Goal: Task Accomplishment & Management: Use online tool/utility

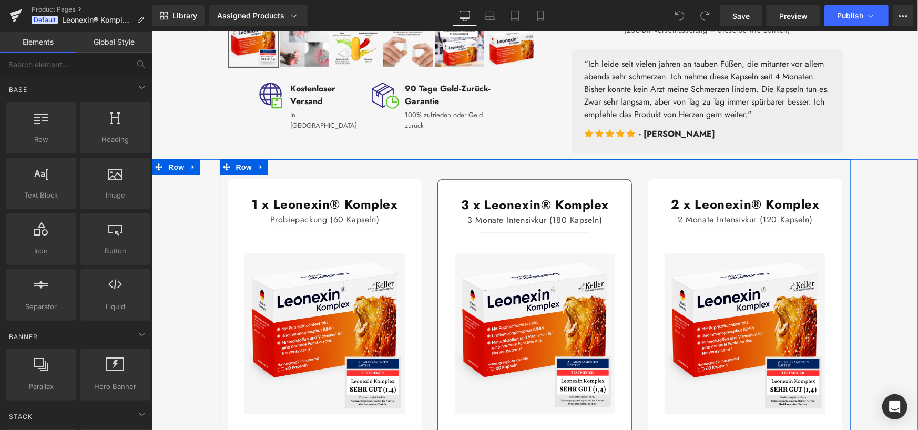
scroll to position [578, 0]
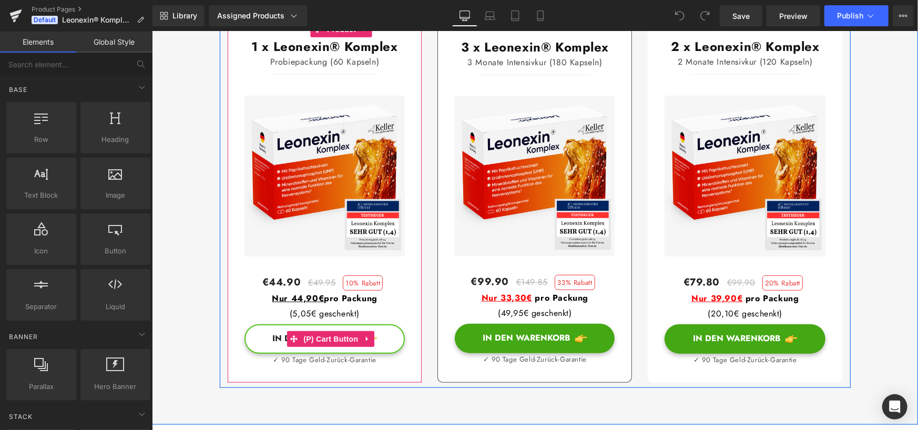
click at [254, 353] on button "In den Warenkorb" at bounding box center [324, 338] width 161 height 29
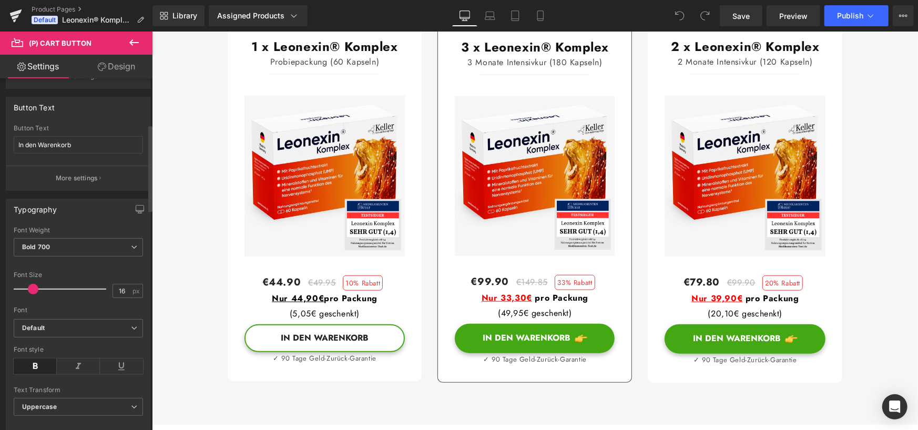
scroll to position [28, 0]
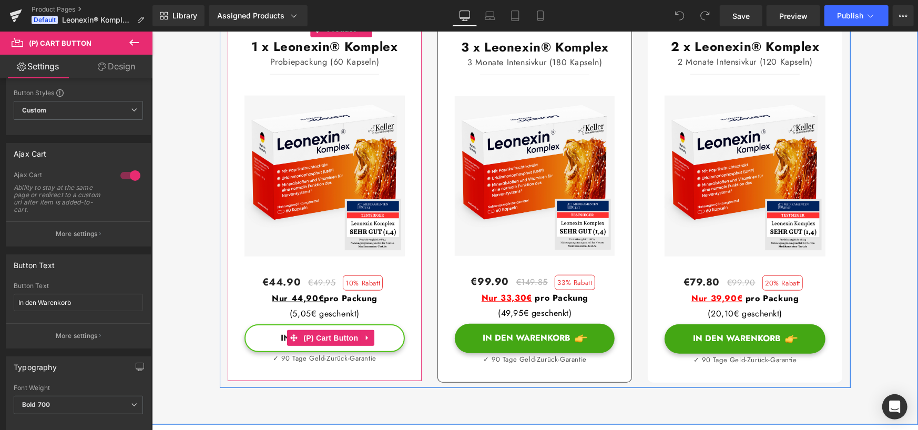
click at [378, 352] on button "In den Warenkorb" at bounding box center [324, 338] width 161 height 28
click at [387, 352] on button "In den Warenkorb" at bounding box center [324, 338] width 161 height 28
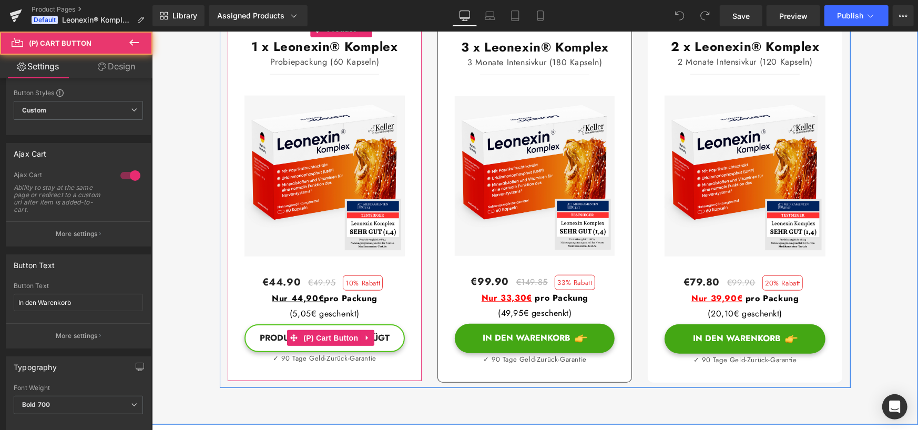
click at [387, 352] on button "Produkt wird hinzugefügt" at bounding box center [324, 338] width 161 height 28
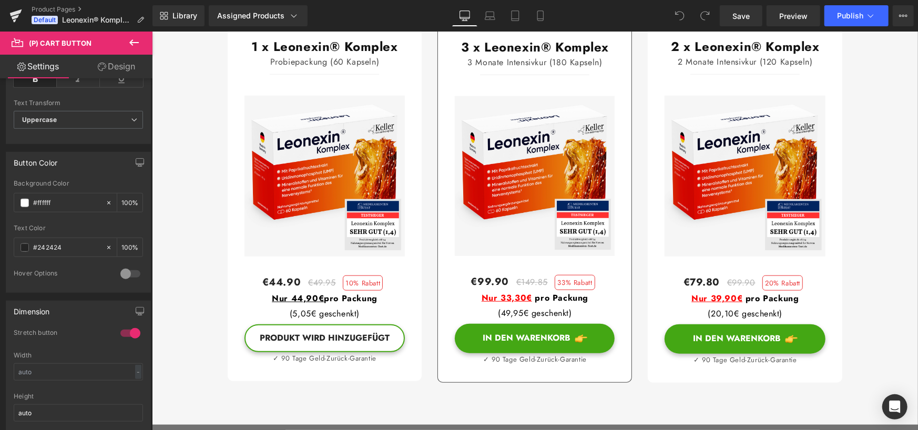
scroll to position [449, 0]
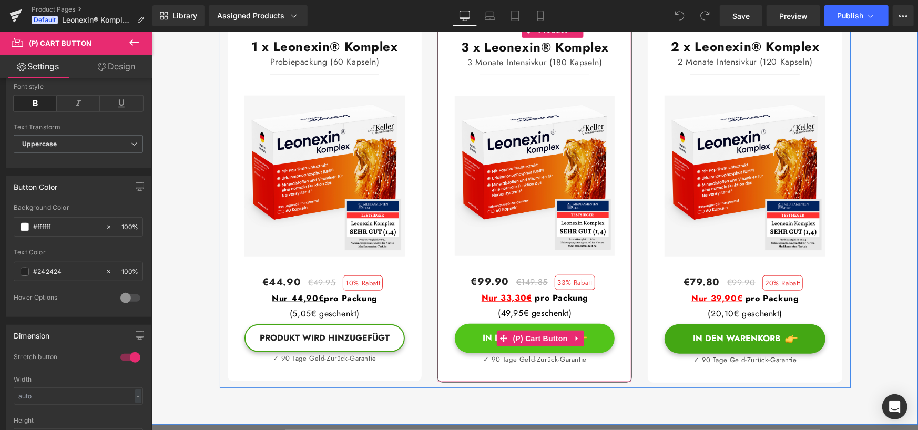
click at [467, 353] on button "In den Warenkorb" at bounding box center [534, 337] width 160 height 29
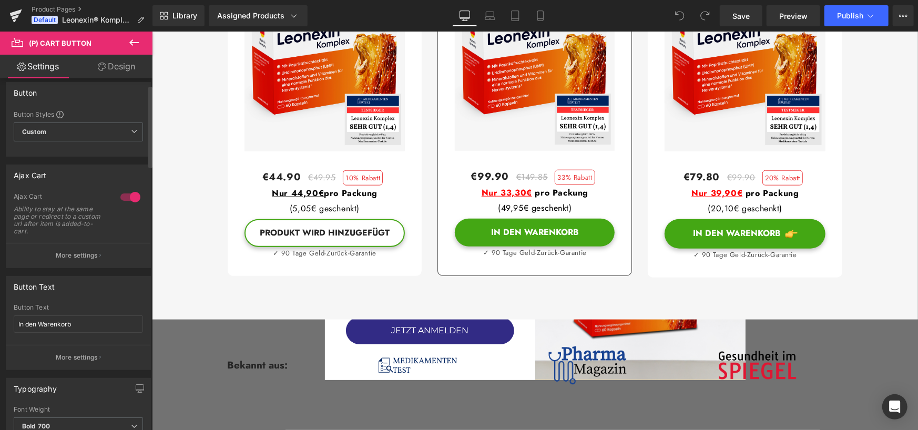
scroll to position [0, 0]
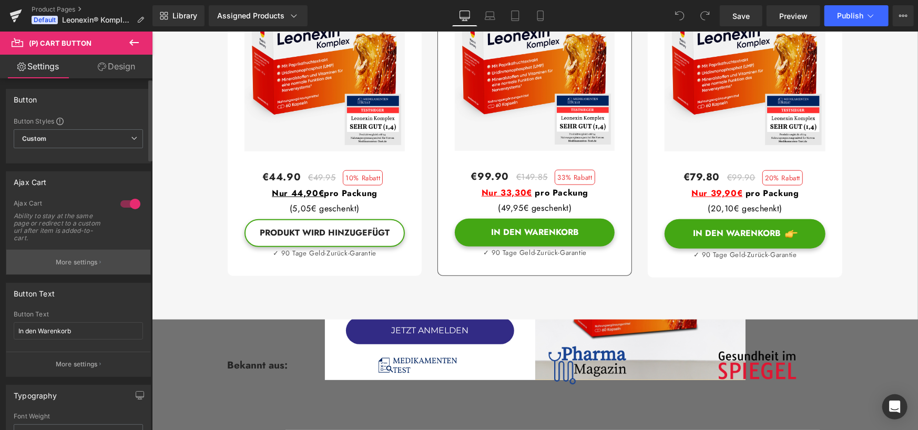
click at [68, 263] on p "More settings" at bounding box center [77, 262] width 42 height 9
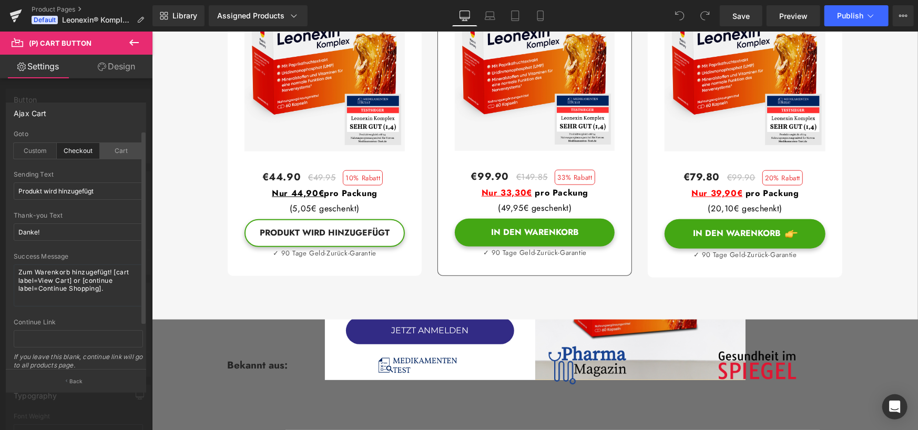
click at [120, 149] on div "Cart" at bounding box center [121, 151] width 43 height 16
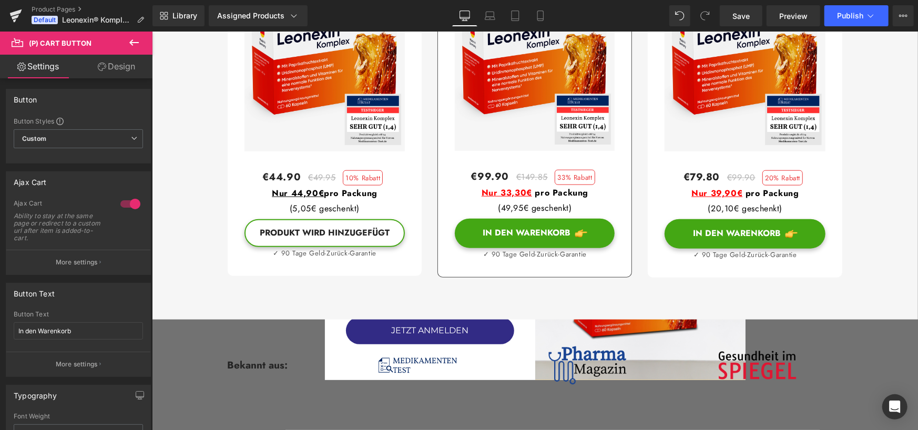
click at [89, 264] on p "More settings" at bounding box center [77, 262] width 42 height 9
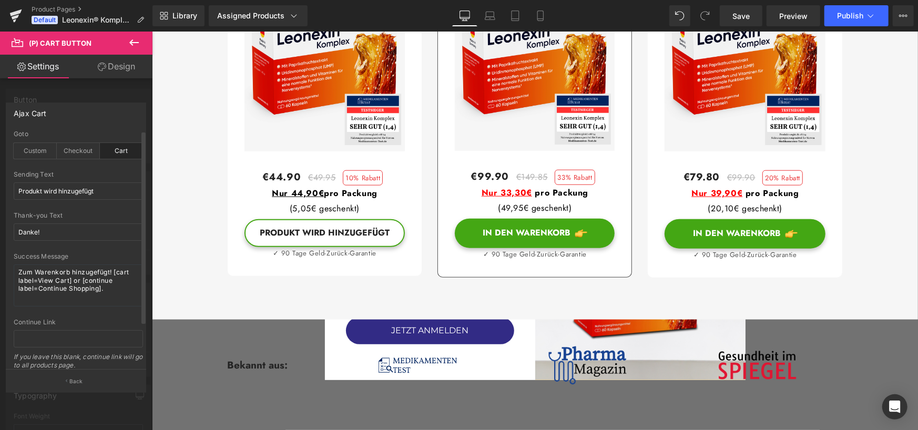
click at [116, 151] on div "Cart" at bounding box center [121, 151] width 43 height 16
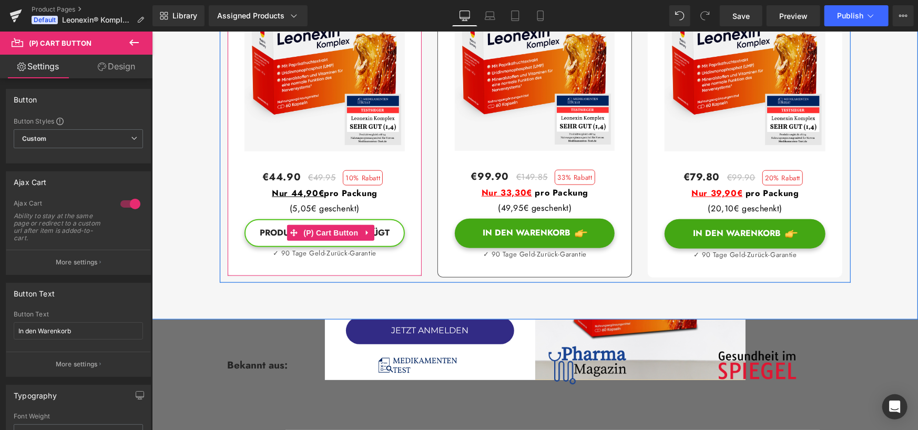
click at [386, 247] on button "Produkt wird hinzugefügt" at bounding box center [324, 233] width 161 height 28
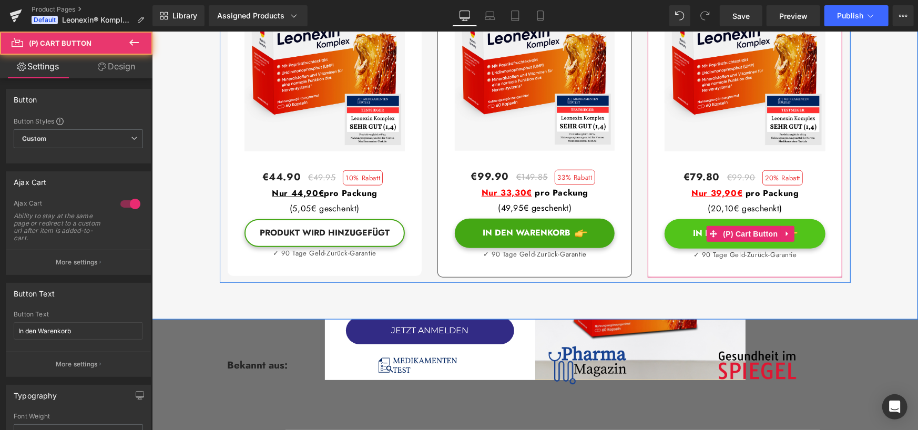
click at [673, 248] on button "In den Warenkorb" at bounding box center [744, 233] width 161 height 29
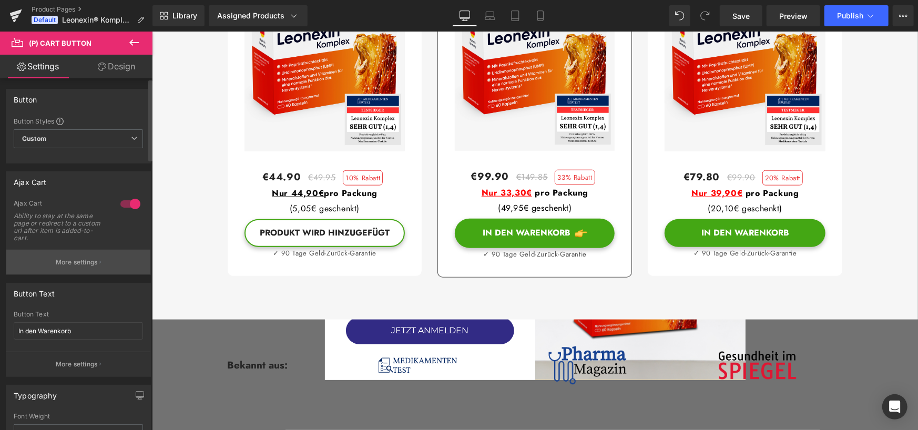
click at [94, 258] on p "More settings" at bounding box center [77, 262] width 42 height 9
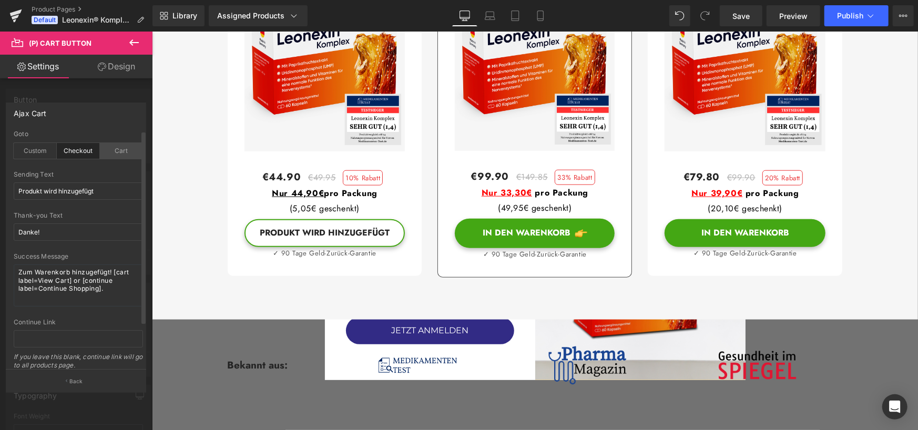
click at [122, 151] on div "Cart" at bounding box center [121, 151] width 43 height 16
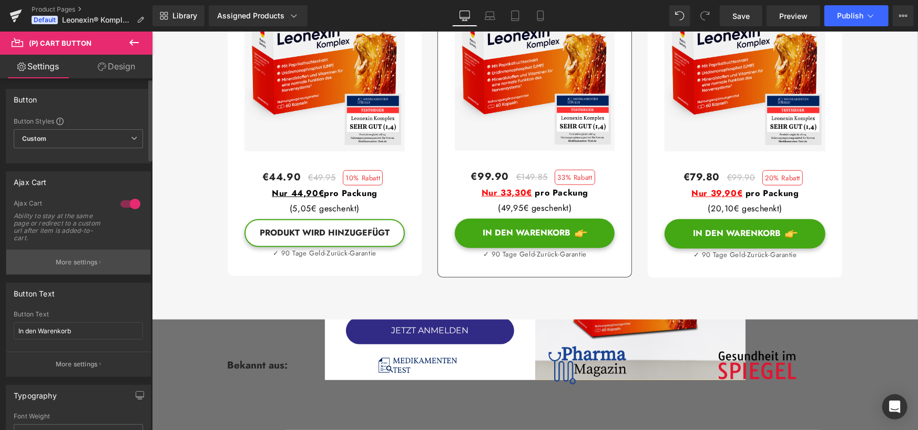
click at [86, 262] on p "More settings" at bounding box center [77, 262] width 42 height 9
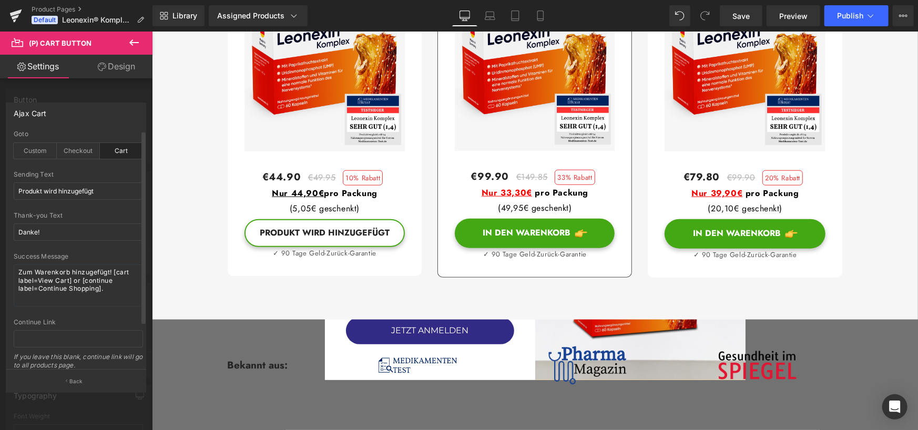
click at [112, 149] on div "Cart" at bounding box center [121, 151] width 43 height 16
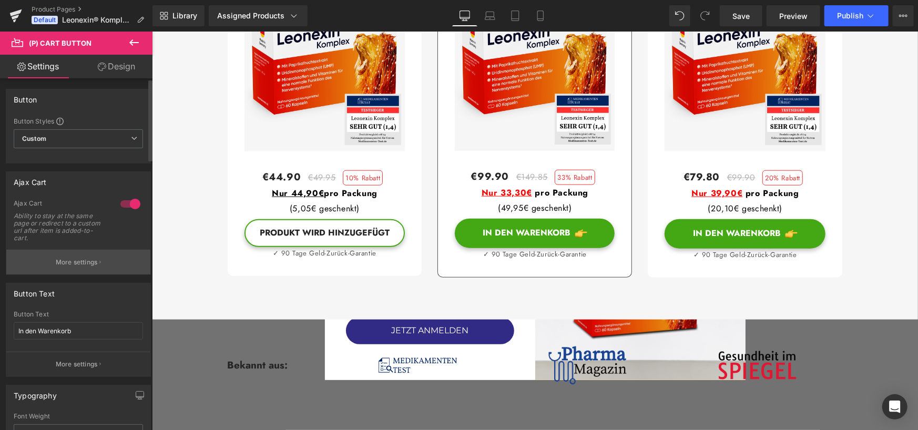
click at [83, 264] on p "More settings" at bounding box center [77, 262] width 42 height 9
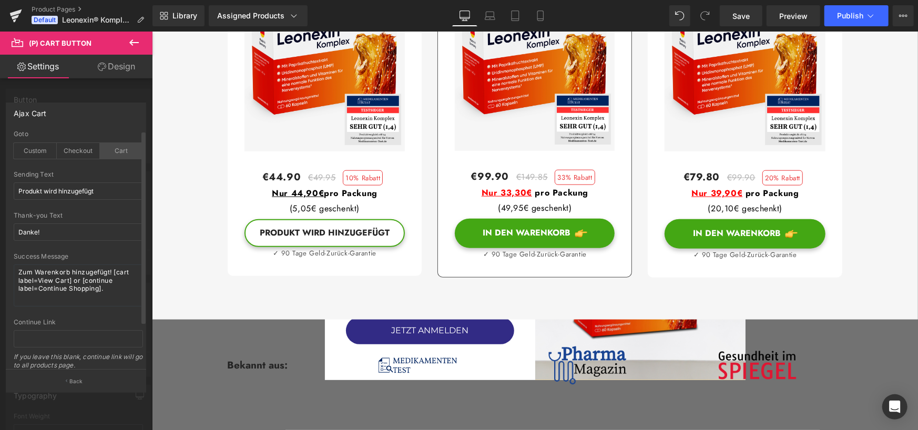
click at [114, 155] on div "Cart" at bounding box center [121, 151] width 43 height 16
click at [740, 16] on span "Save" at bounding box center [740, 16] width 17 height 11
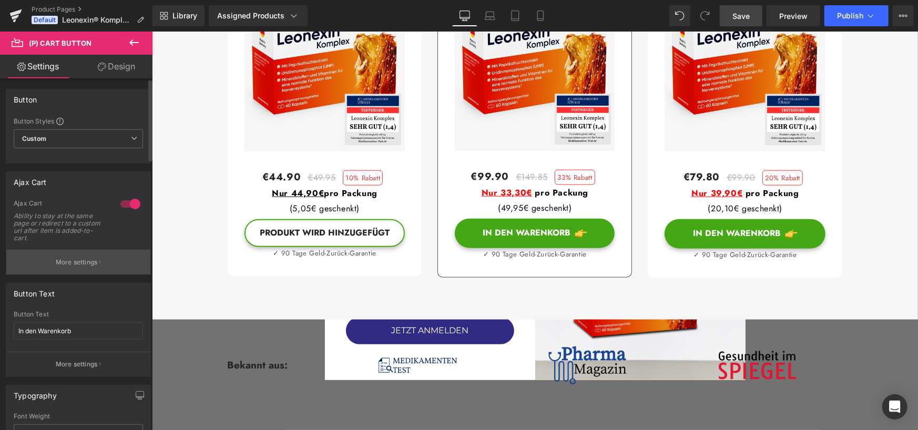
click at [100, 256] on button "More settings" at bounding box center [78, 262] width 144 height 25
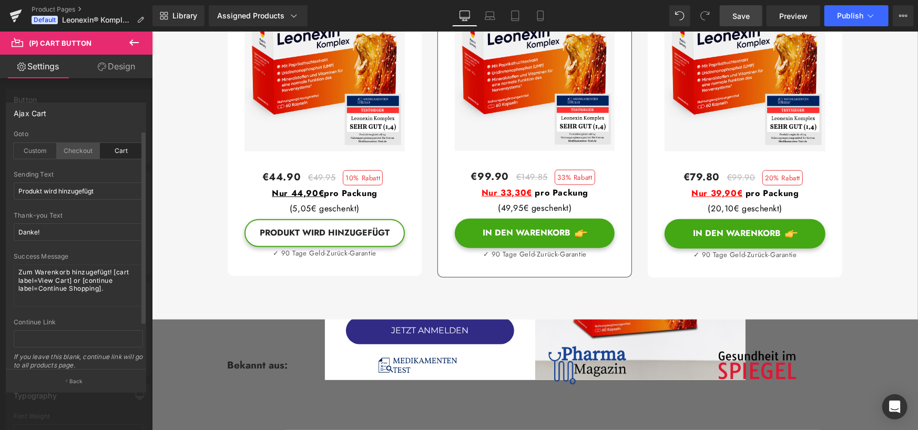
click at [83, 152] on div "Checkout" at bounding box center [78, 151] width 43 height 16
click at [122, 154] on div "Cart" at bounding box center [121, 151] width 43 height 16
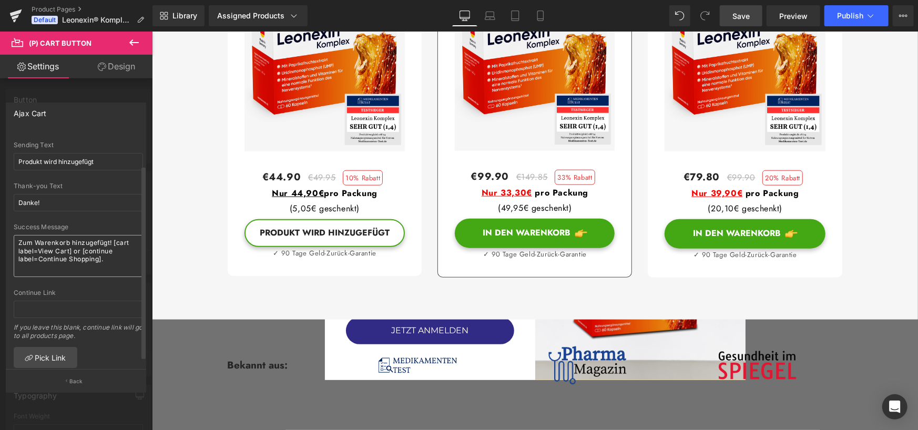
scroll to position [53, 0]
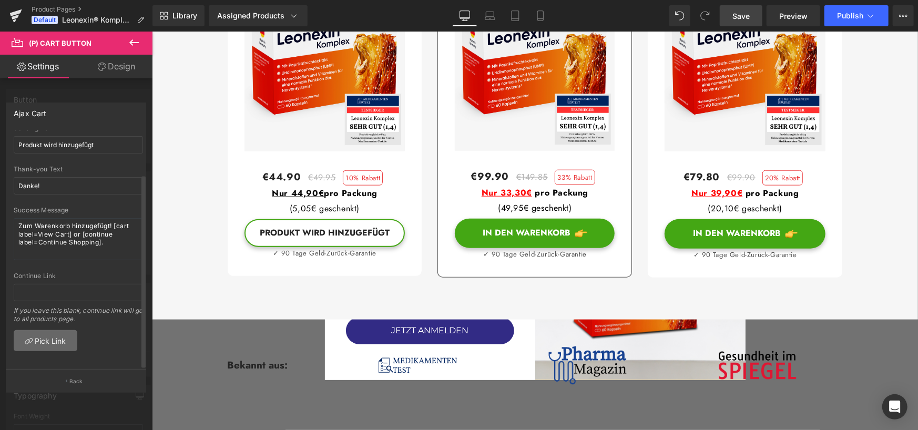
click at [57, 336] on link "Pick Link" at bounding box center [46, 340] width 64 height 21
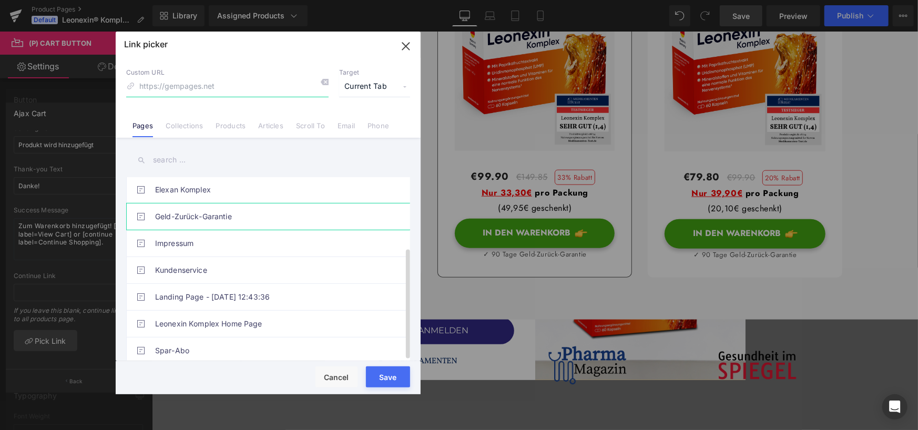
scroll to position [116, 0]
type input "cart"
click at [372, 91] on span "Current Tab" at bounding box center [374, 87] width 71 height 20
click at [230, 125] on link "Products" at bounding box center [231, 129] width 30 height 16
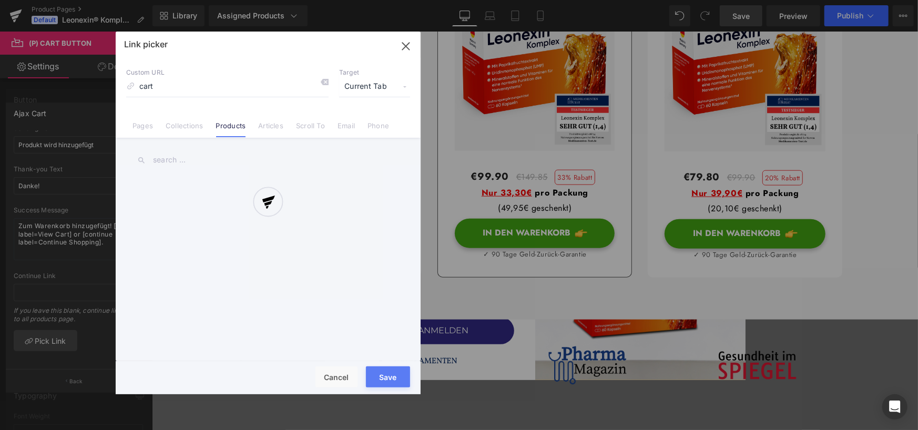
click at [268, 126] on div at bounding box center [268, 213] width 305 height 363
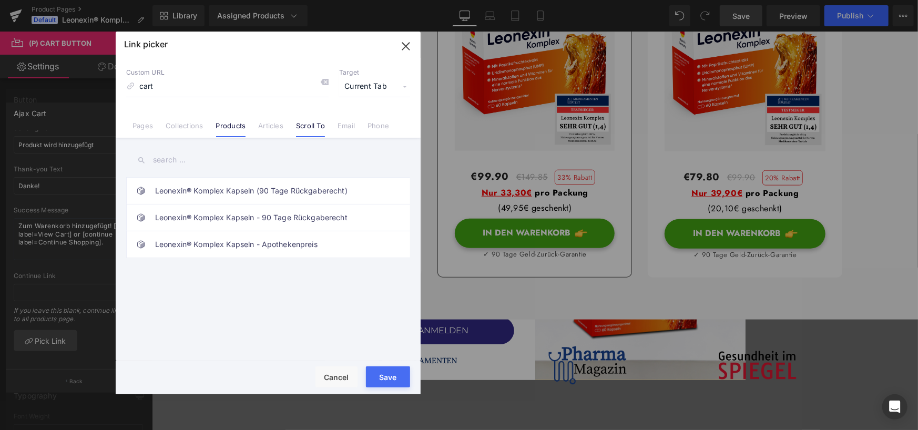
click at [305, 127] on link "Scroll To" at bounding box center [310, 129] width 29 height 16
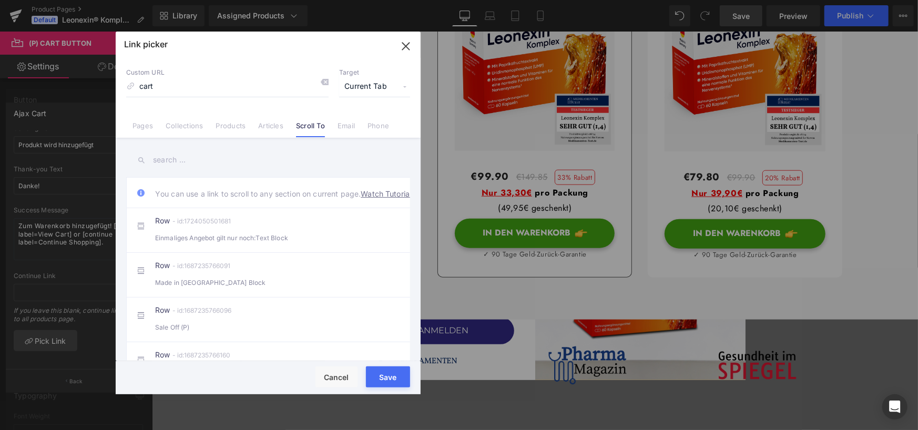
drag, startPoint x: 405, startPoint y: 41, endPoint x: 240, endPoint y: 56, distance: 165.7
click at [405, 41] on icon "button" at bounding box center [405, 46] width 17 height 17
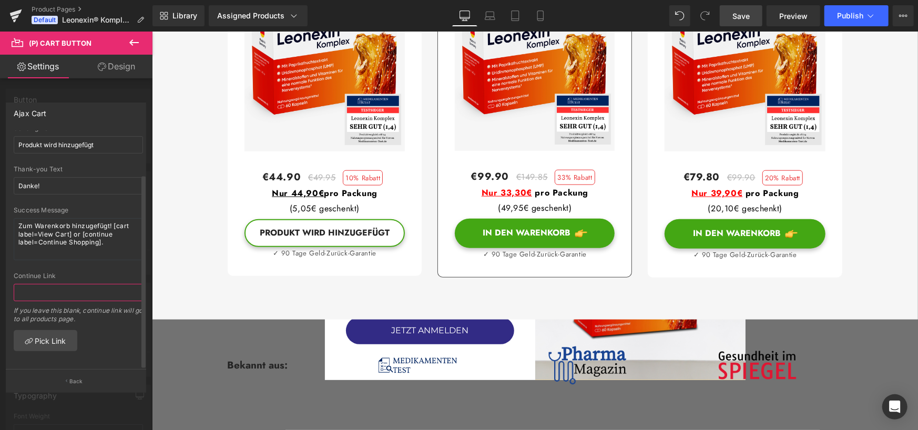
click at [48, 285] on input "text" at bounding box center [78, 292] width 129 height 17
drag, startPoint x: 48, startPoint y: 285, endPoint x: 0, endPoint y: 292, distance: 48.3
click at [0, 292] on div "Ajax Cart checkout Goto Custom Checkout Cart Custom Url Pick Link Produkt wird …" at bounding box center [76, 243] width 152 height 297
click at [49, 284] on input "text" at bounding box center [78, 292] width 129 height 17
type input "c"
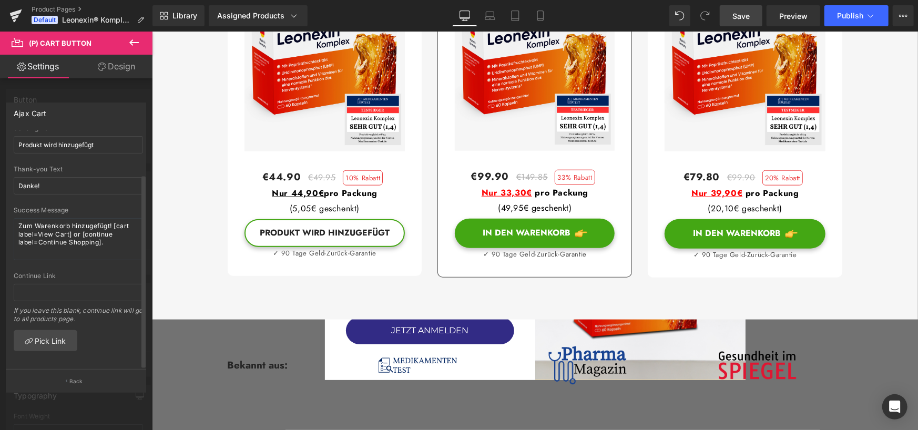
click at [56, 272] on div "Continue Link" at bounding box center [78, 275] width 129 height 7
click at [23, 291] on input "text" at bounding box center [78, 292] width 129 height 17
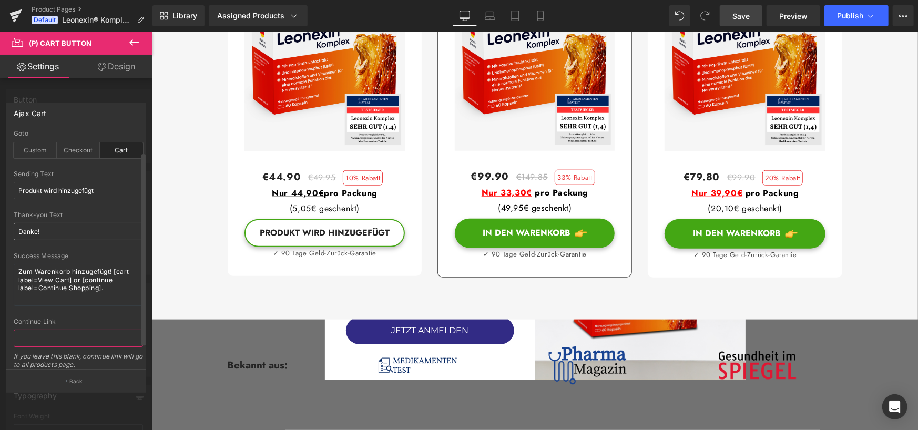
scroll to position [0, 0]
click at [76, 156] on div "Checkout" at bounding box center [78, 151] width 43 height 16
click at [115, 153] on div "Cart" at bounding box center [121, 151] width 43 height 16
click at [29, 339] on input "text" at bounding box center [78, 338] width 129 height 17
click at [85, 95] on div at bounding box center [76, 234] width 152 height 404
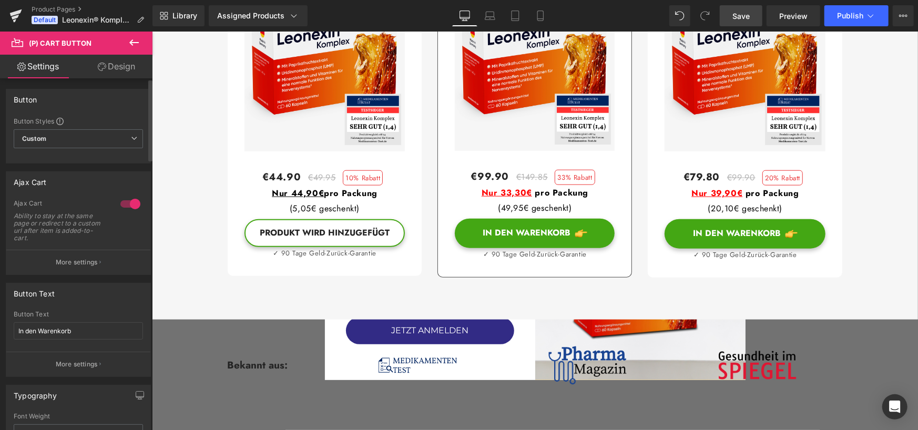
click at [125, 204] on div at bounding box center [130, 204] width 25 height 17
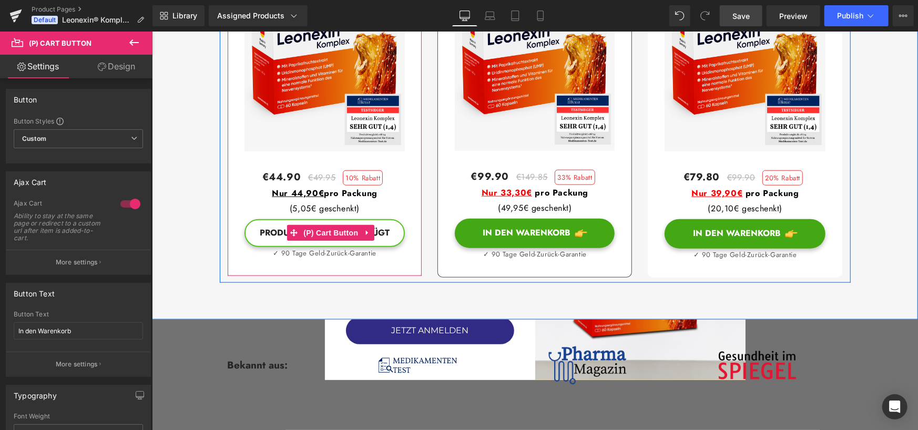
click at [248, 247] on button "Produkt wird hinzugefügt" at bounding box center [324, 233] width 161 height 28
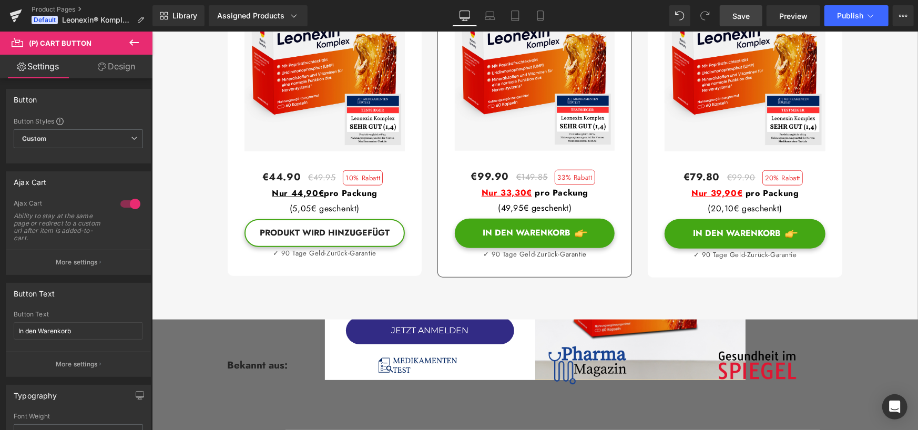
click at [57, 42] on span "(P) Cart Button" at bounding box center [60, 43] width 63 height 8
click at [108, 70] on link "Design" at bounding box center [116, 67] width 76 height 24
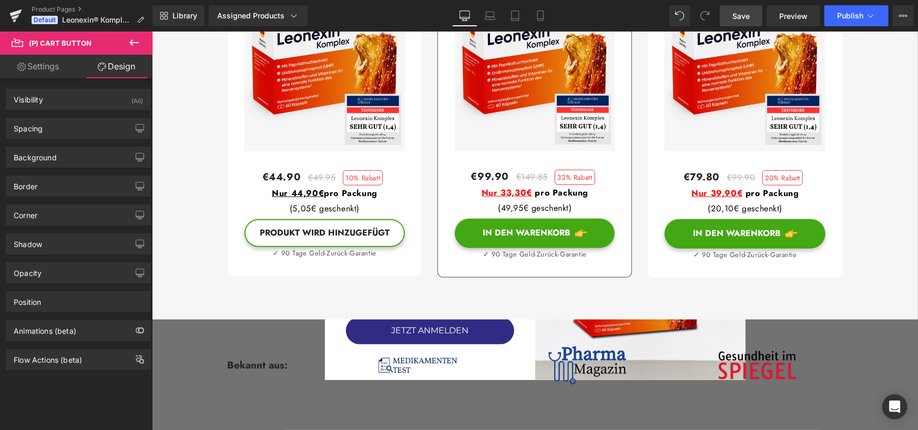
click at [45, 67] on link "Settings" at bounding box center [38, 67] width 76 height 24
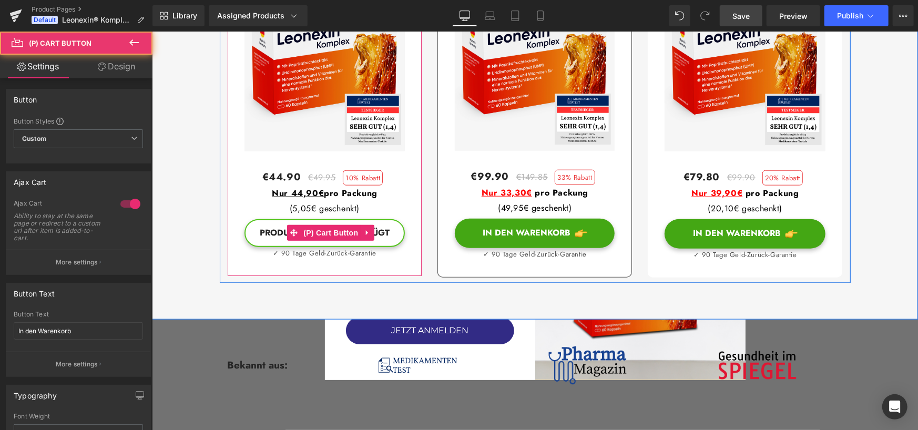
click at [260, 247] on button "Produkt wird hinzugefügt" at bounding box center [324, 233] width 161 height 28
click at [247, 247] on button "Produkt wird hinzugefügt" at bounding box center [324, 233] width 161 height 28
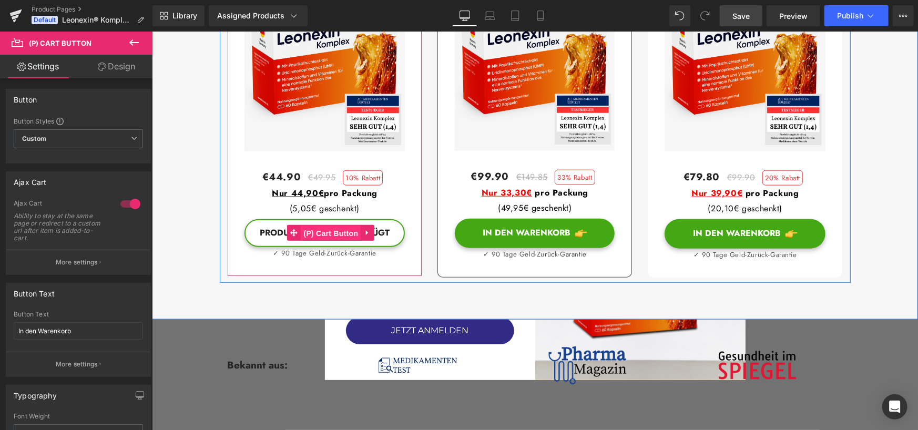
click at [318, 241] on span "(P) Cart Button" at bounding box center [330, 233] width 60 height 16
click at [365, 235] on icon at bounding box center [366, 232] width 2 height 5
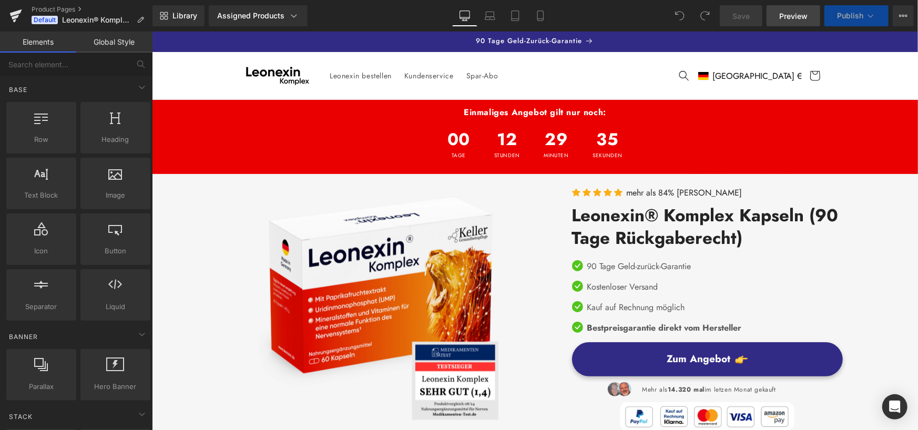
click at [791, 14] on span "Preview" at bounding box center [793, 16] width 28 height 11
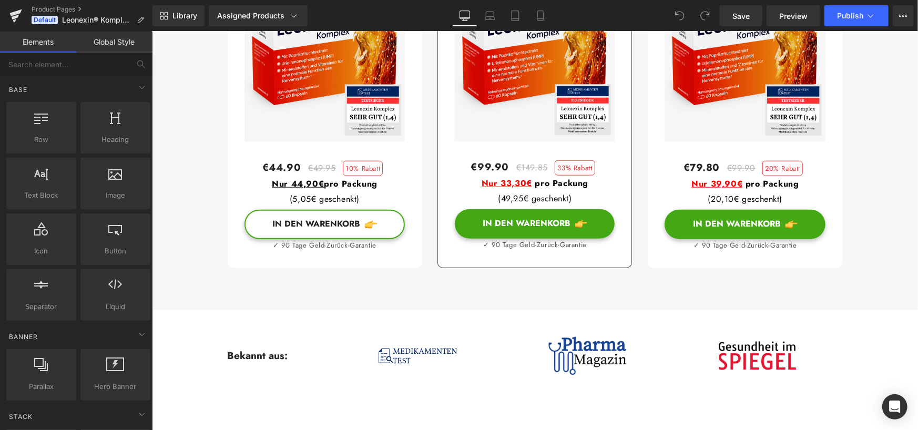
scroll to position [789, 0]
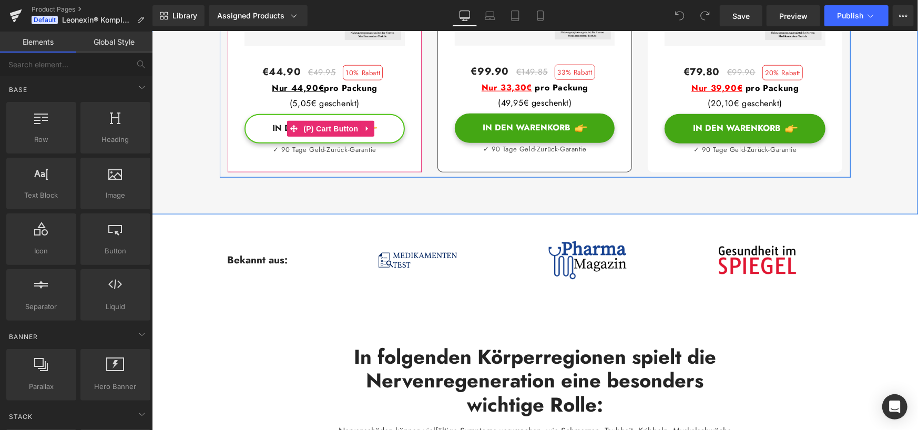
drag, startPoint x: 258, startPoint y: 149, endPoint x: 249, endPoint y: 149, distance: 8.9
click at [258, 143] on button "In den Warenkorb" at bounding box center [324, 128] width 161 height 29
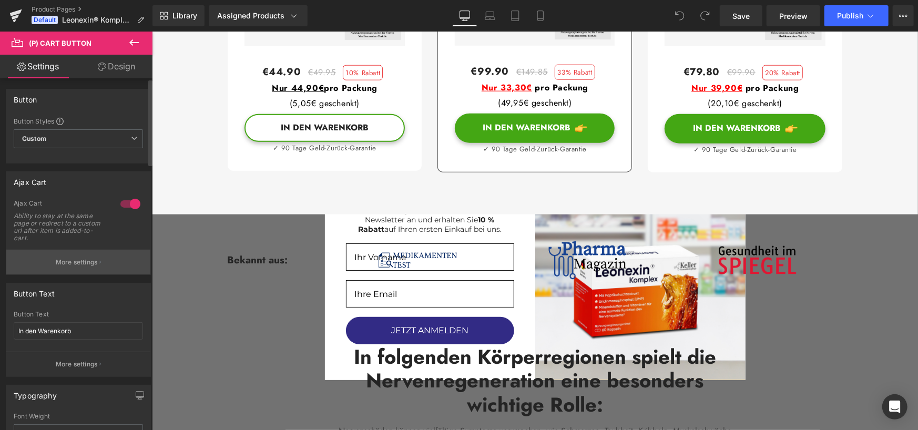
click at [94, 258] on p "More settings" at bounding box center [77, 262] width 42 height 9
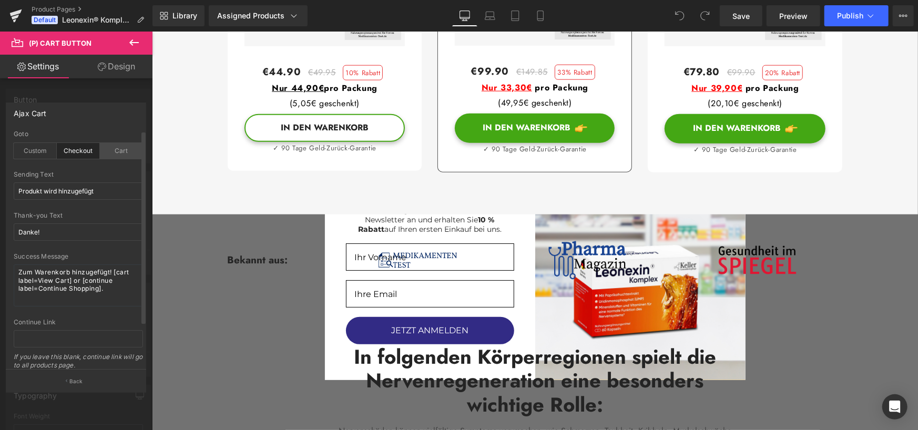
click at [119, 152] on div "Cart" at bounding box center [121, 151] width 43 height 16
click at [742, 11] on span "Save" at bounding box center [740, 16] width 17 height 11
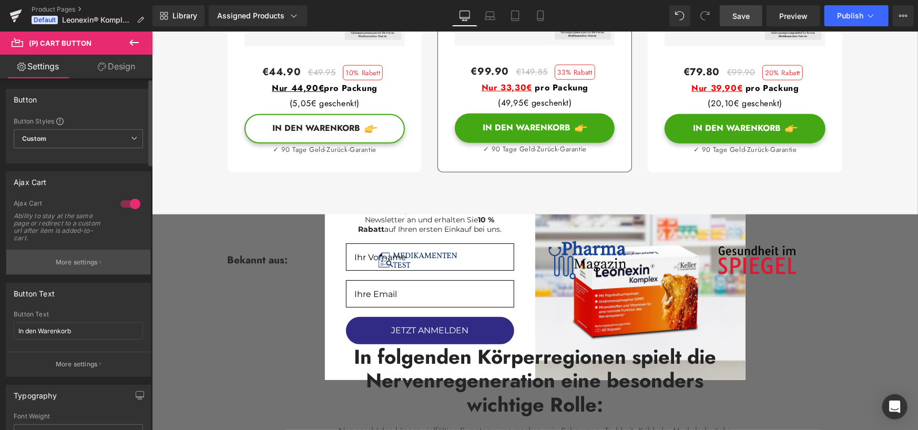
click at [100, 267] on button "More settings" at bounding box center [78, 262] width 144 height 25
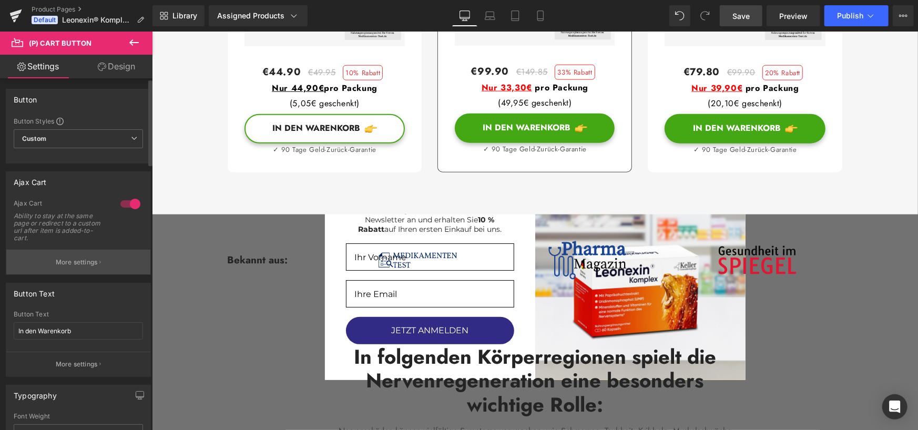
click at [94, 263] on p "More settings" at bounding box center [77, 262] width 42 height 9
click at [79, 262] on p "More settings" at bounding box center [77, 262] width 42 height 9
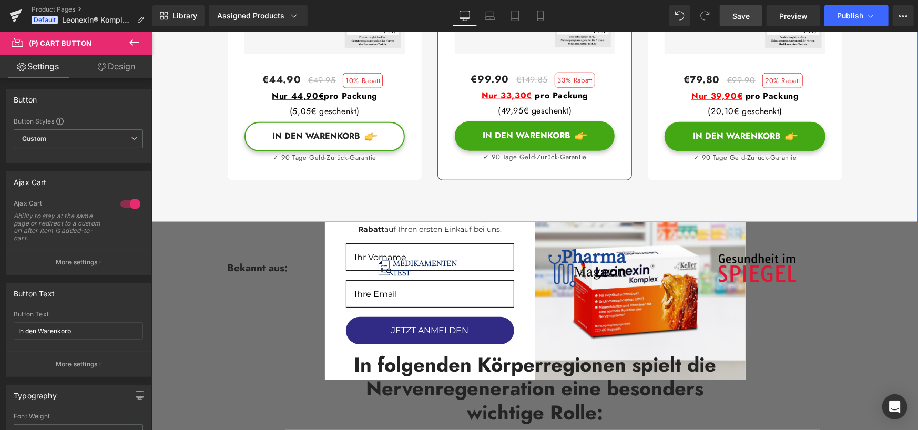
scroll to position [683, 0]
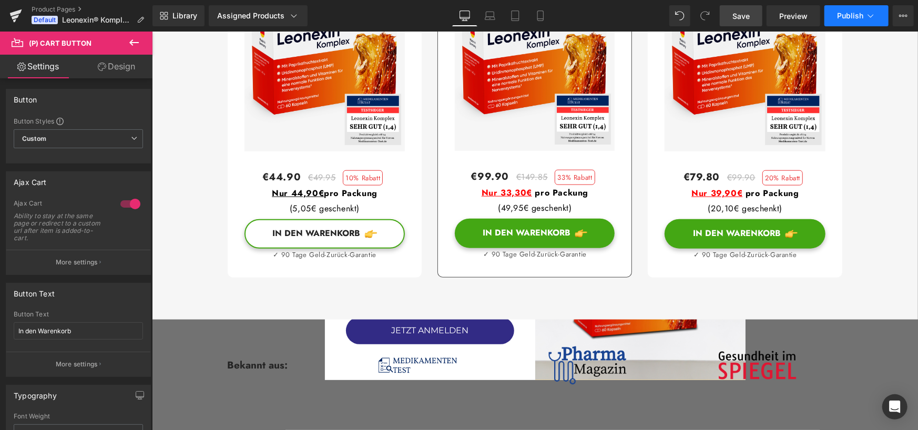
click at [851, 13] on span "Publish" at bounding box center [850, 16] width 26 height 8
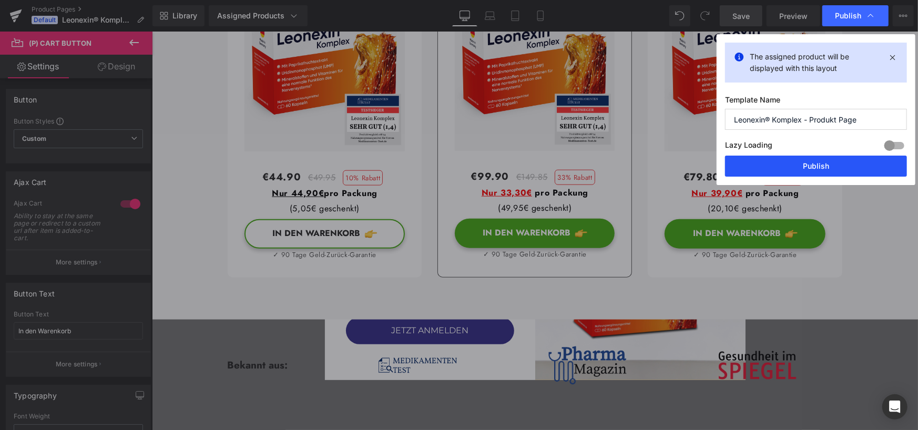
drag, startPoint x: 815, startPoint y: 167, endPoint x: 651, endPoint y: 130, distance: 167.6
click at [815, 167] on button "Publish" at bounding box center [816, 166] width 182 height 21
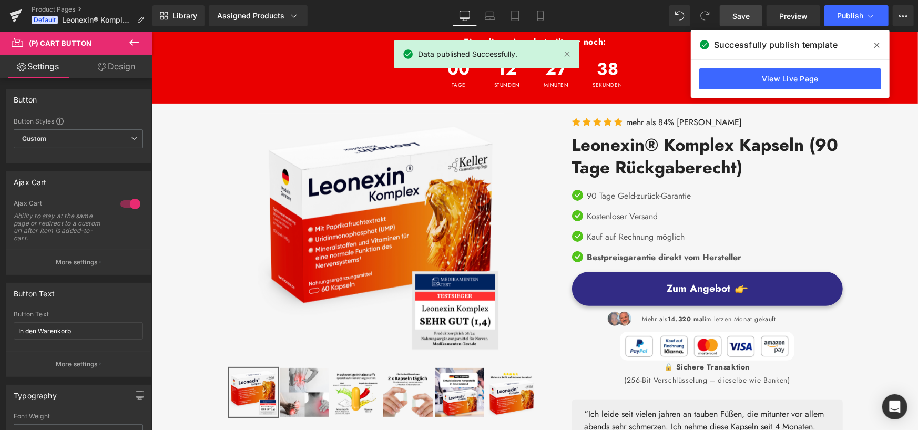
scroll to position [0, 0]
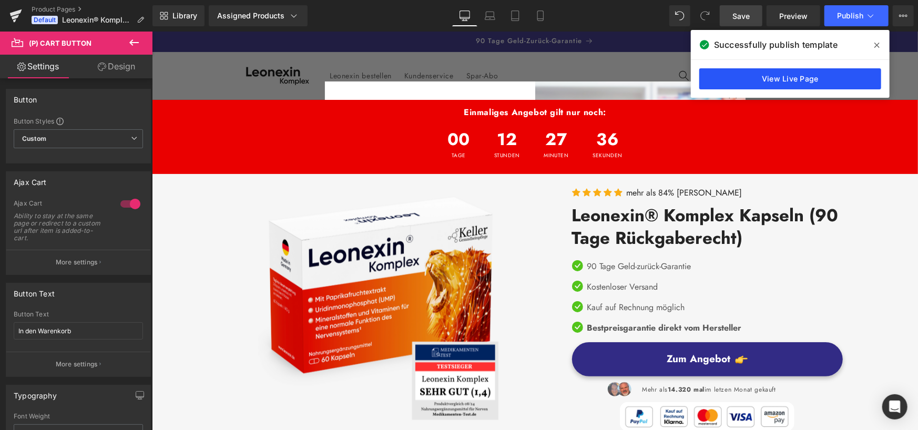
click at [804, 77] on link "View Live Page" at bounding box center [790, 78] width 182 height 21
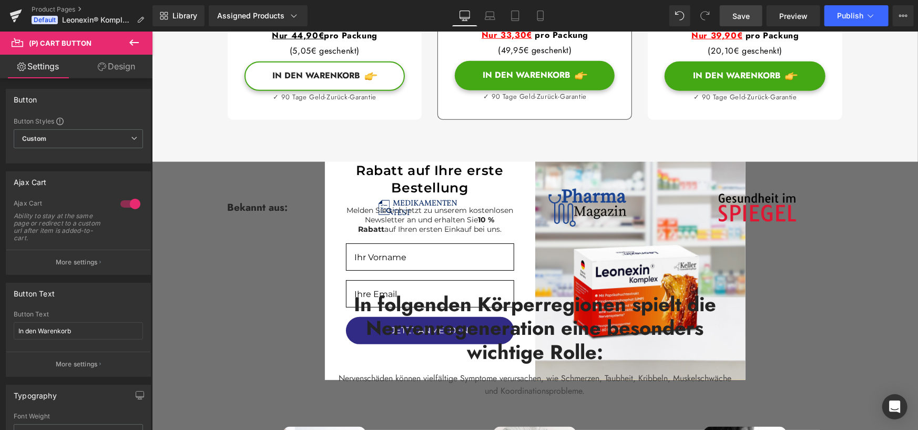
scroll to position [683, 0]
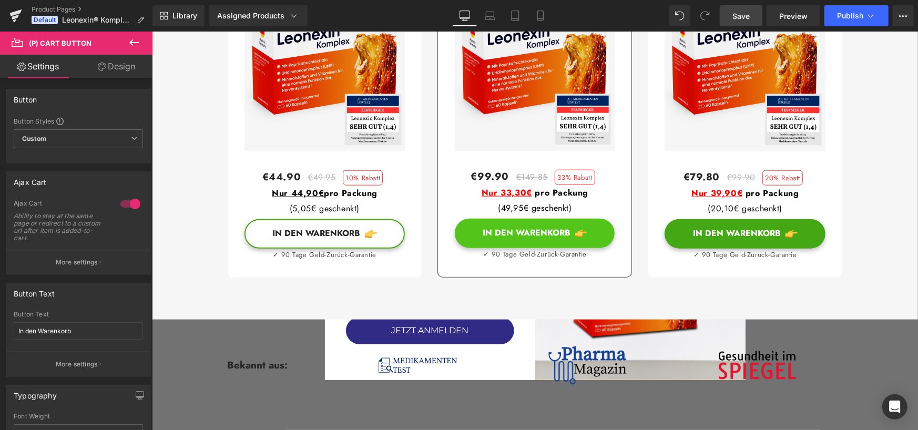
click at [471, 248] on button "In den Warenkorb" at bounding box center [534, 232] width 160 height 29
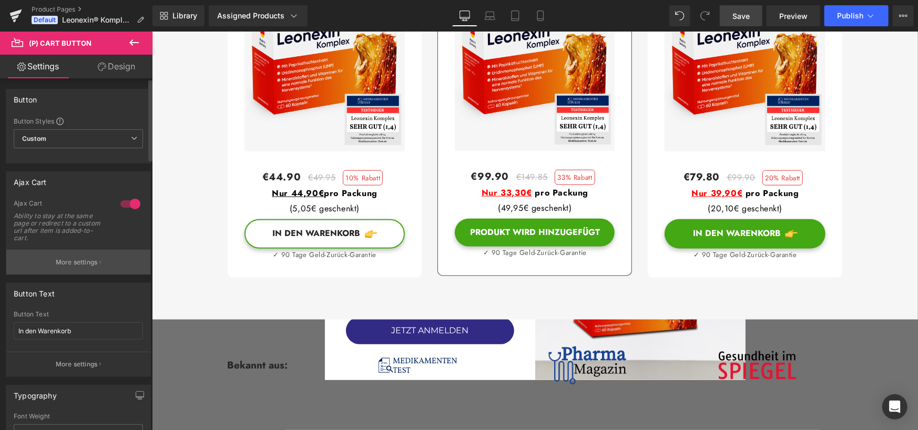
click at [87, 260] on p "More settings" at bounding box center [77, 262] width 42 height 9
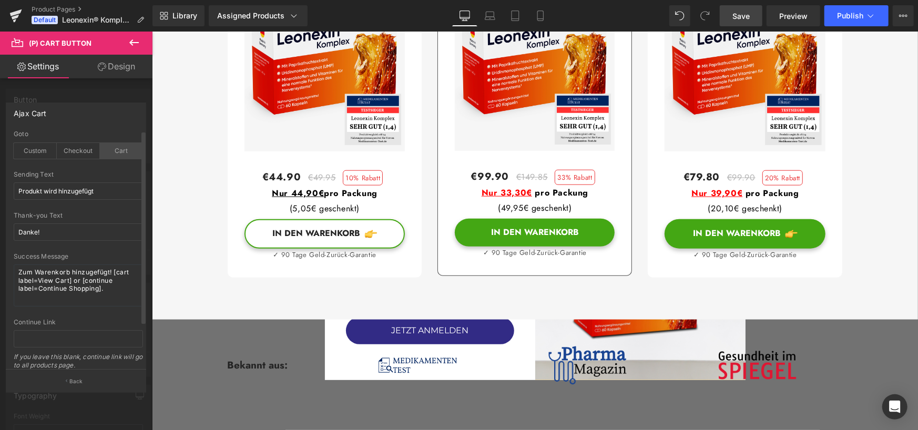
click at [107, 147] on div "Cart" at bounding box center [121, 151] width 43 height 16
click at [744, 16] on span "Save" at bounding box center [740, 16] width 17 height 11
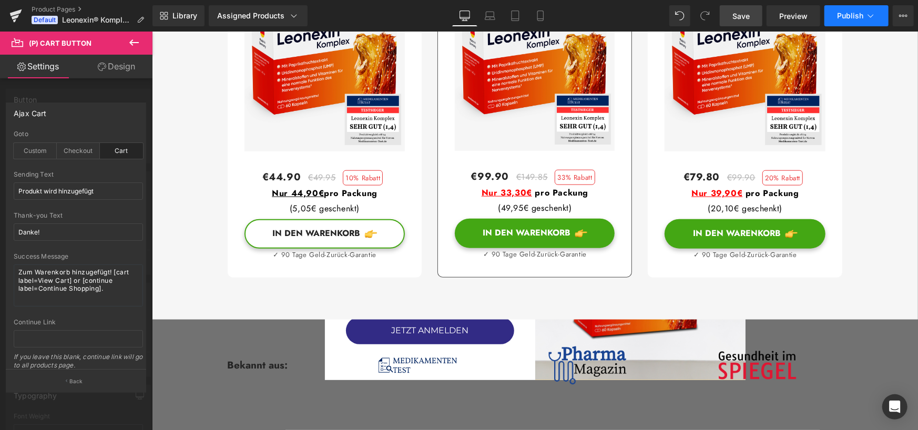
click at [847, 21] on button "Publish" at bounding box center [856, 15] width 64 height 21
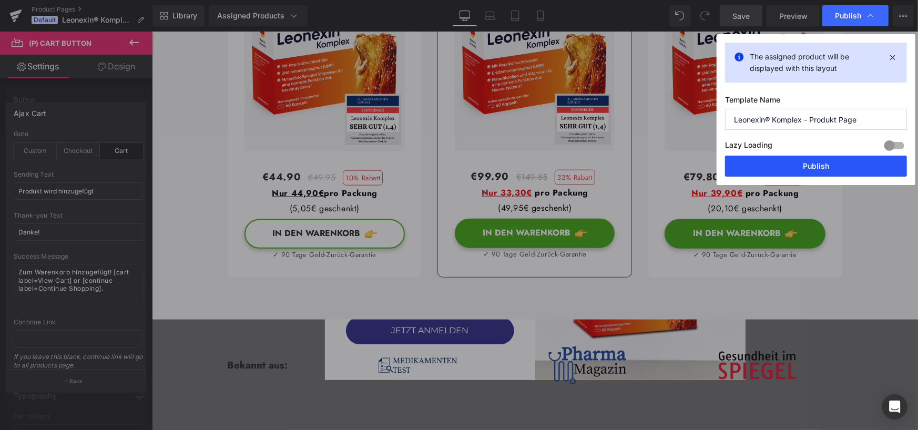
click at [809, 162] on button "Publish" at bounding box center [816, 166] width 182 height 21
